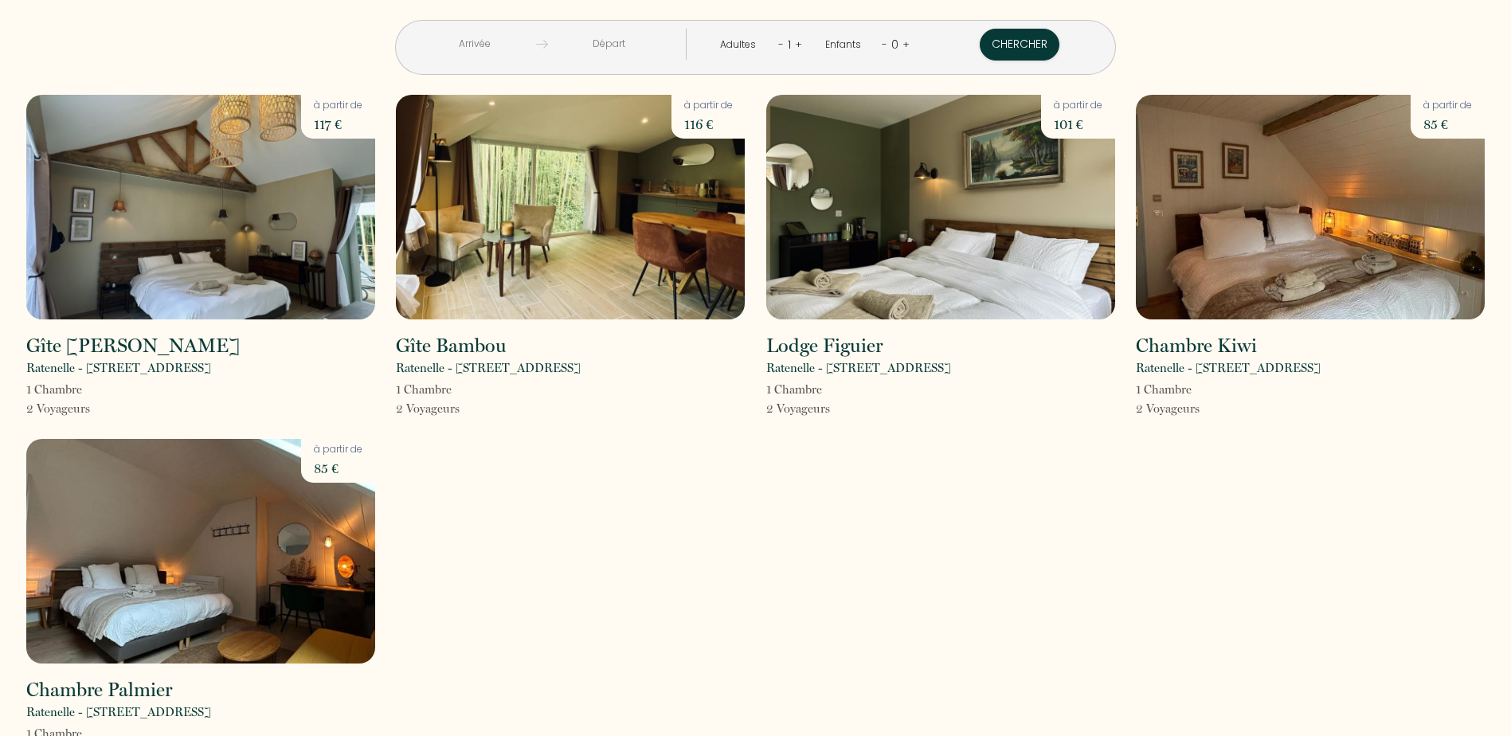
click at [527, 48] on input "text" at bounding box center [475, 44] width 122 height 31
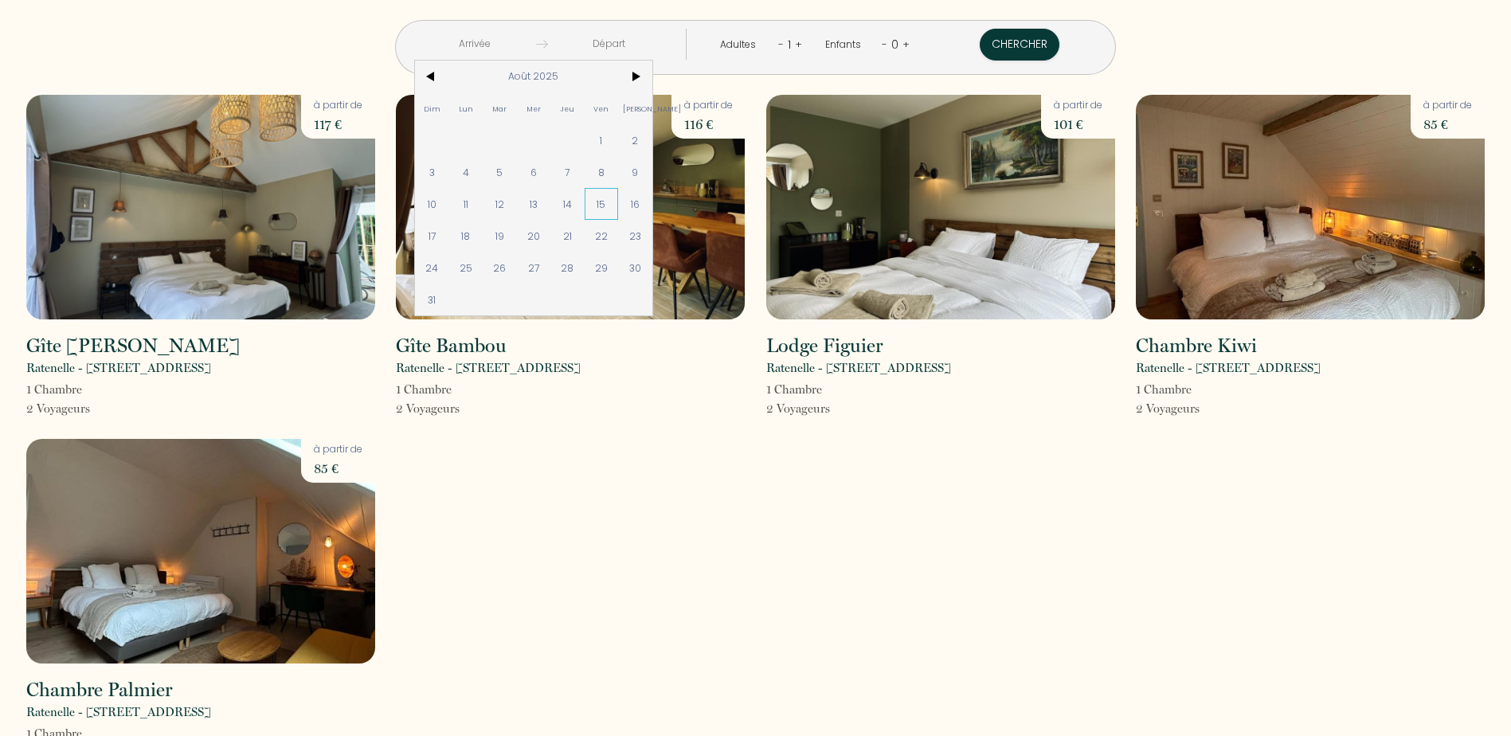
click at [619, 201] on span "15" at bounding box center [601, 204] width 34 height 32
type input "Ven 15 Août 2025"
type input "[PERSON_NAME][DATE]"
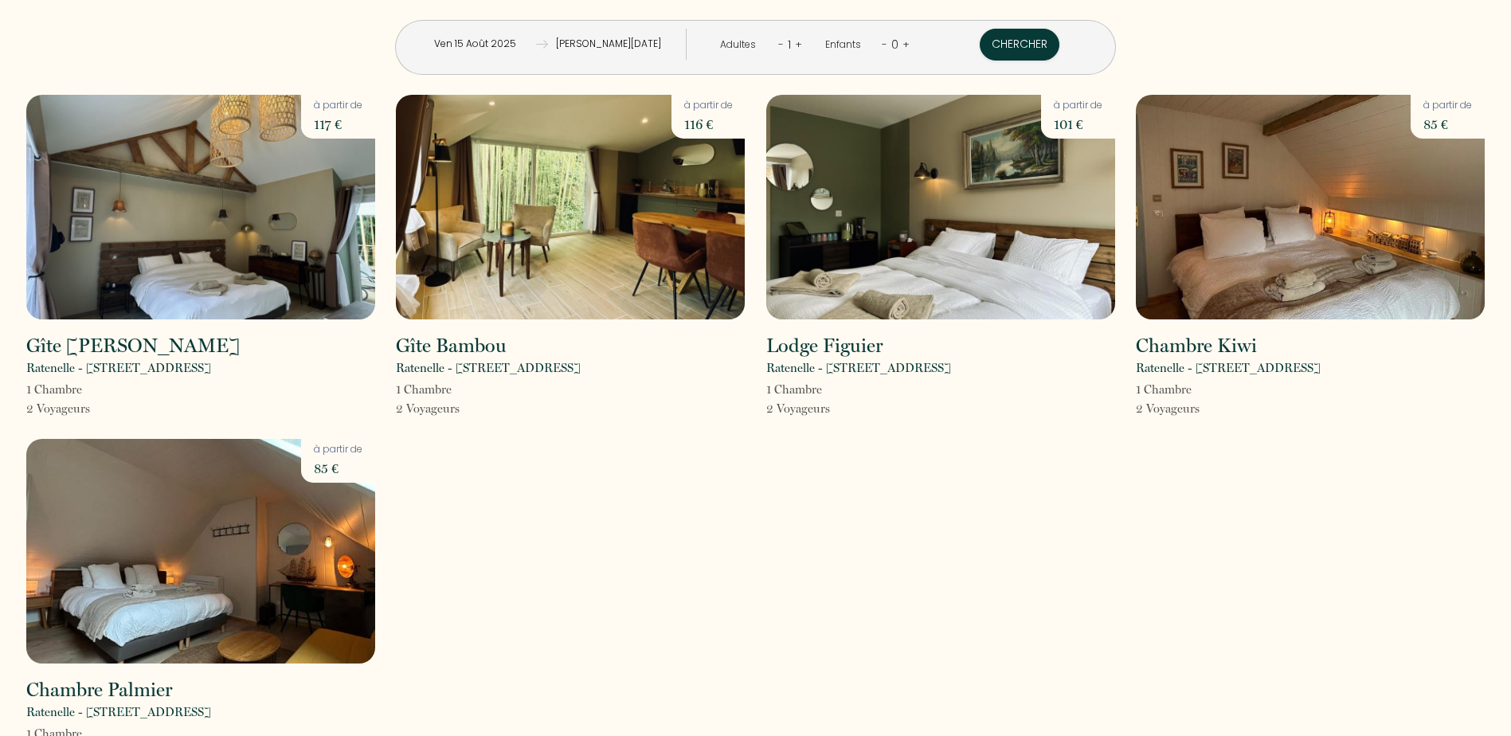
click at [795, 45] on link "+" at bounding box center [798, 44] width 7 height 15
click at [788, 45] on div "2" at bounding box center [788, 44] width 14 height 25
click at [795, 45] on link "+" at bounding box center [798, 44] width 7 height 15
click at [980, 45] on button "Chercher" at bounding box center [1020, 45] width 80 height 32
